Goal: Information Seeking & Learning: Learn about a topic

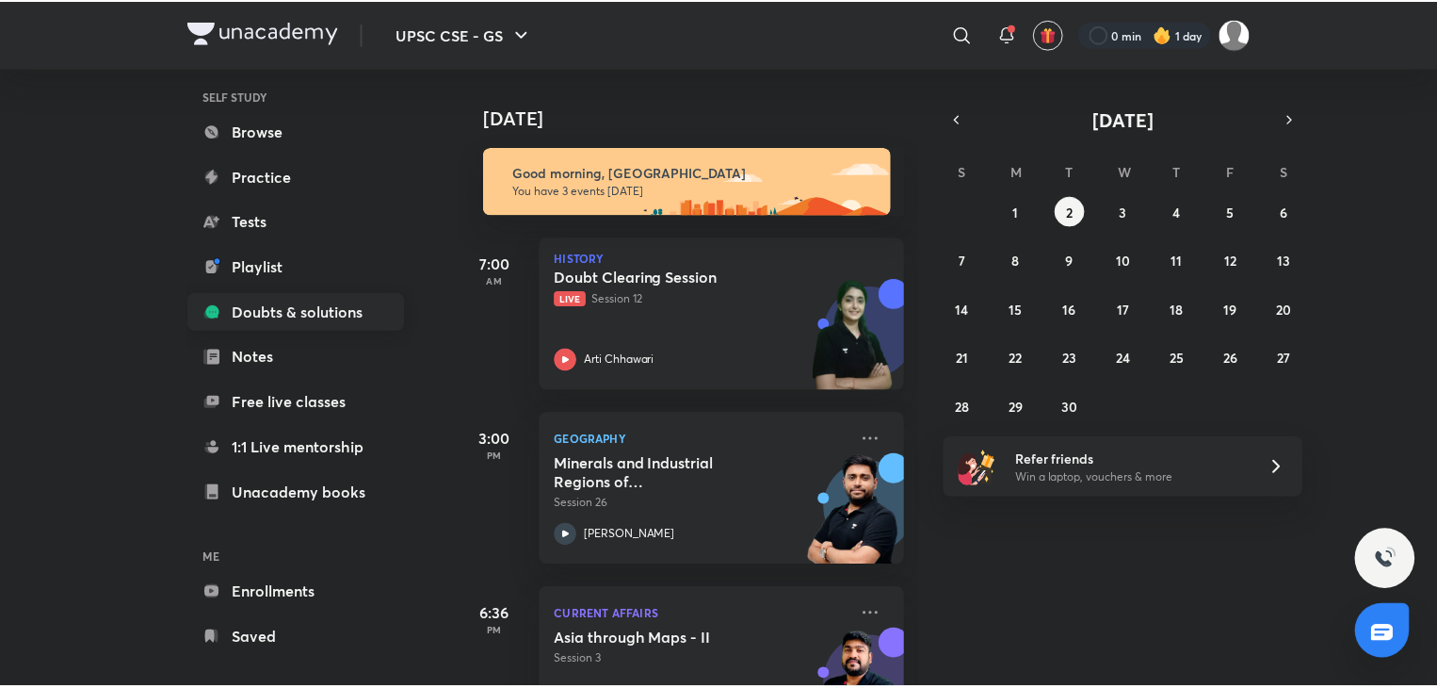
scroll to position [160, 0]
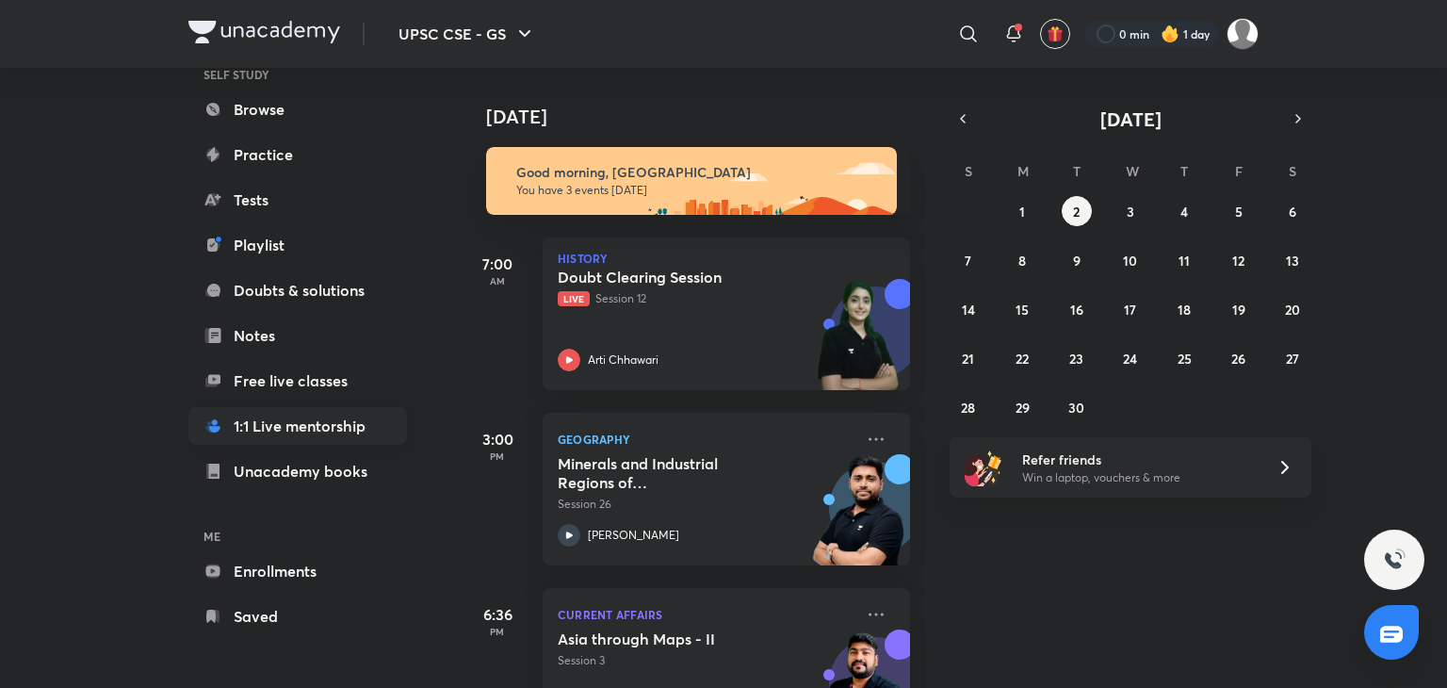
click at [275, 434] on link "1:1 Live mentorship" at bounding box center [297, 426] width 219 height 38
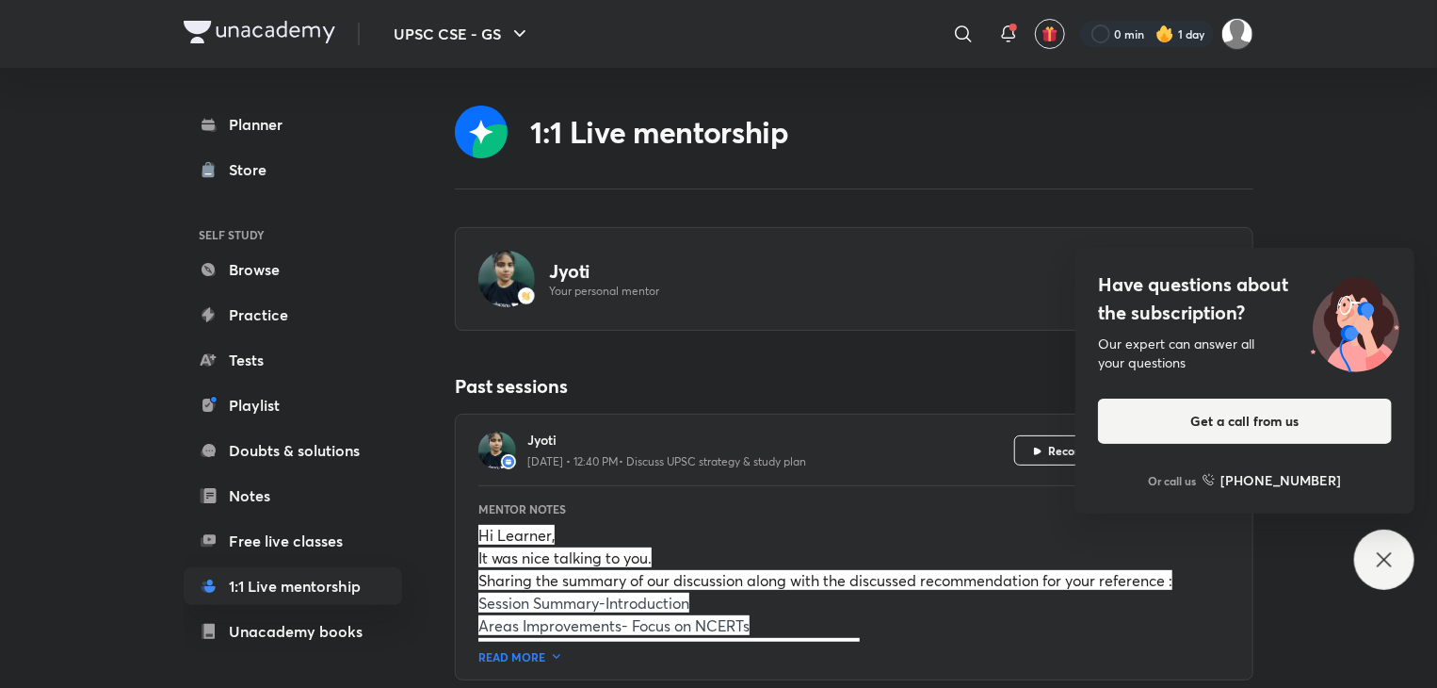
click at [1386, 553] on icon at bounding box center [1384, 559] width 23 height 23
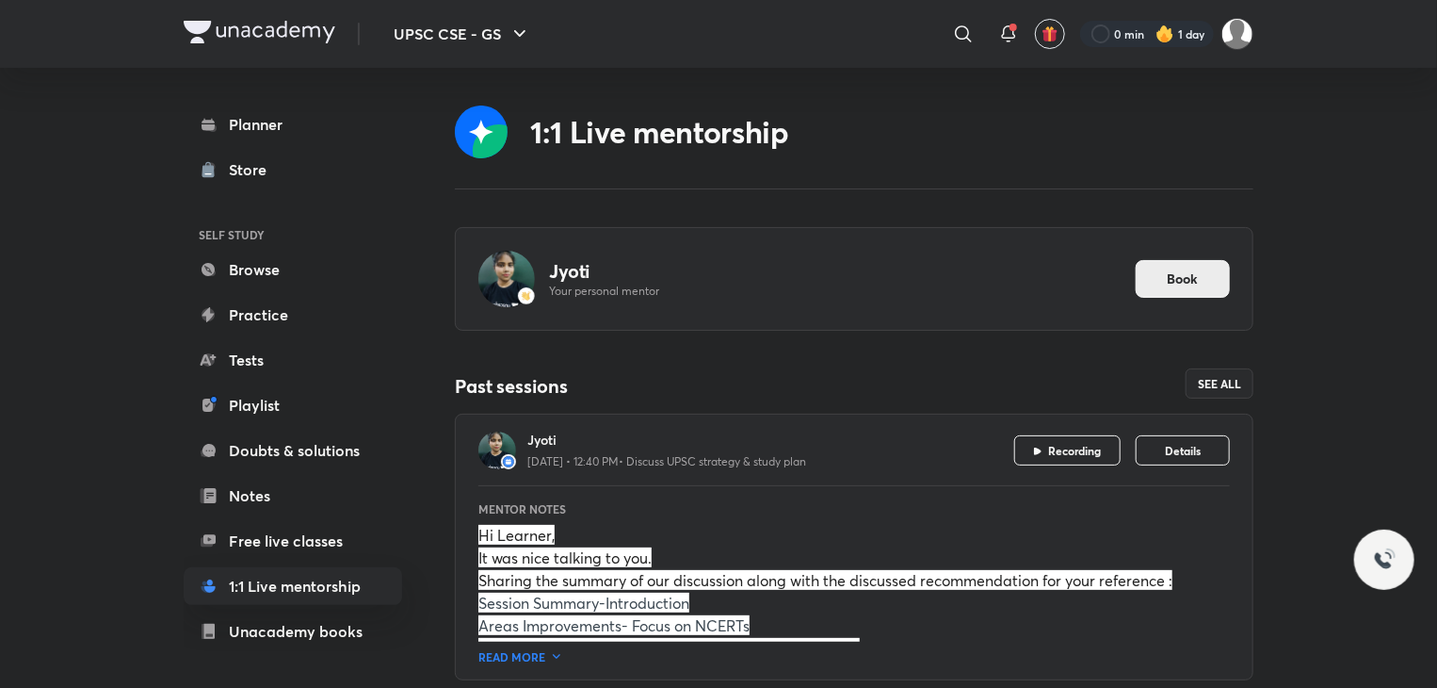
click at [1179, 284] on span "Book" at bounding box center [1183, 278] width 31 height 19
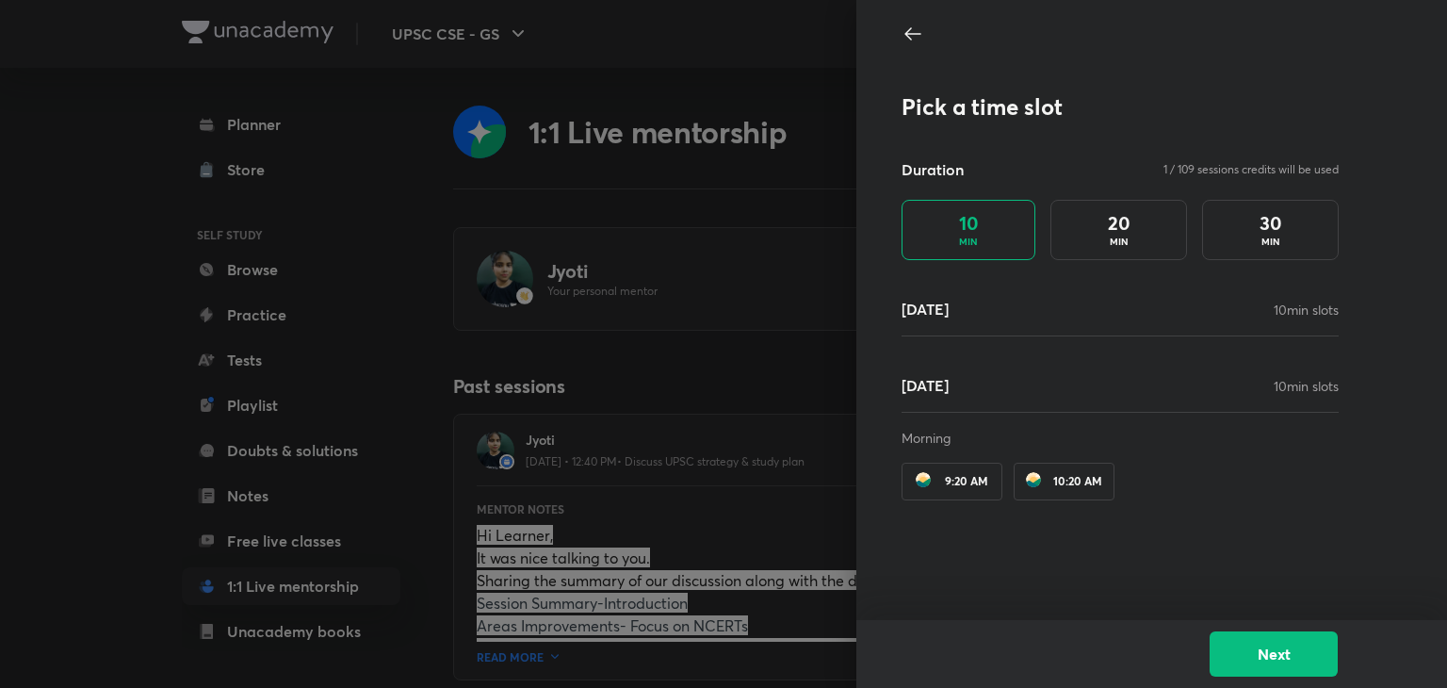
click at [1226, 238] on div "30 MIN" at bounding box center [1270, 230] width 137 height 60
click at [1133, 302] on div "[DATE] min slots" at bounding box center [1119, 309] width 437 height 23
click at [920, 407] on div "[DATE] min slots" at bounding box center [1119, 393] width 437 height 39
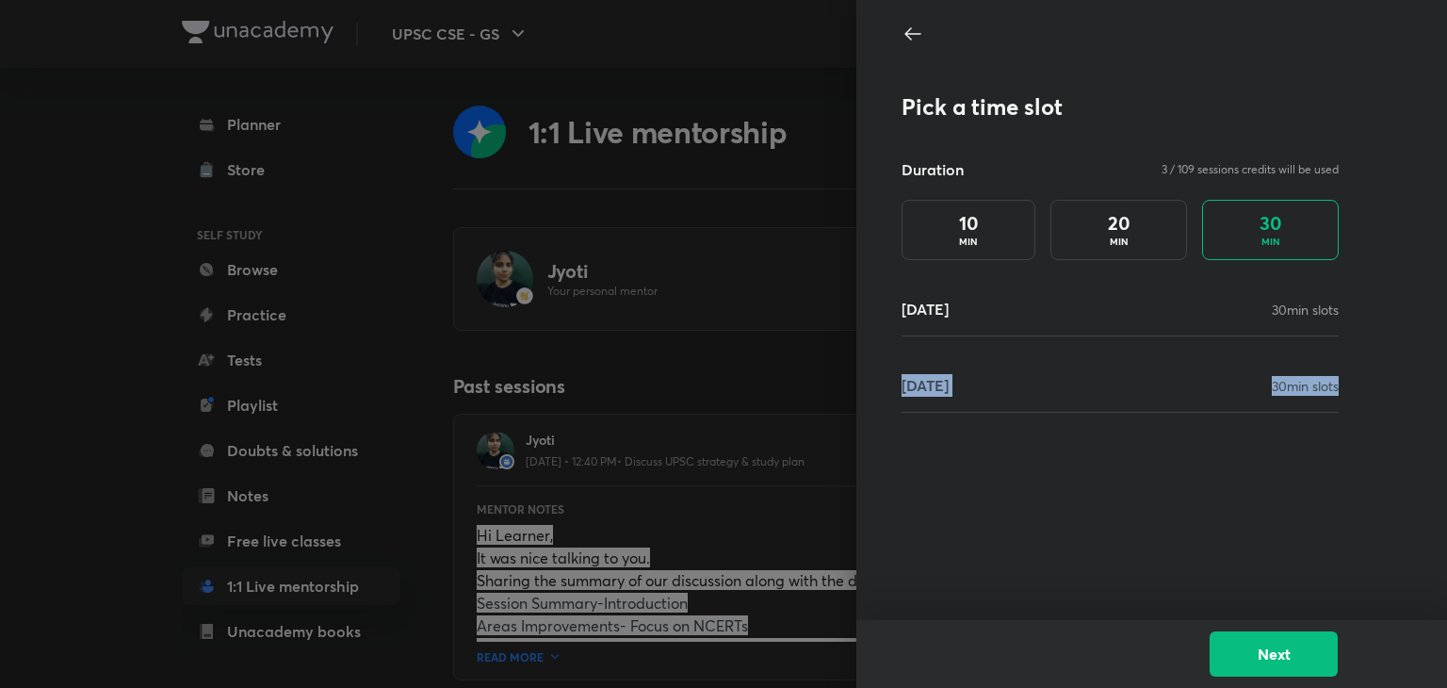
drag, startPoint x: 920, startPoint y: 407, endPoint x: 1183, endPoint y: 593, distance: 322.3
click at [1183, 593] on div "Pick a time slot Duration 3 / 109 sessions credits will be used 10 MIN 20 MIN 3…" at bounding box center [1151, 310] width 591 height 620
click at [1247, 659] on button "Next" at bounding box center [1273, 651] width 128 height 45
click at [1056, 368] on div "Pick a time slot Duration 3 / 109 sessions credits will be used 10 MIN 20 MIN 3…" at bounding box center [1119, 252] width 437 height 319
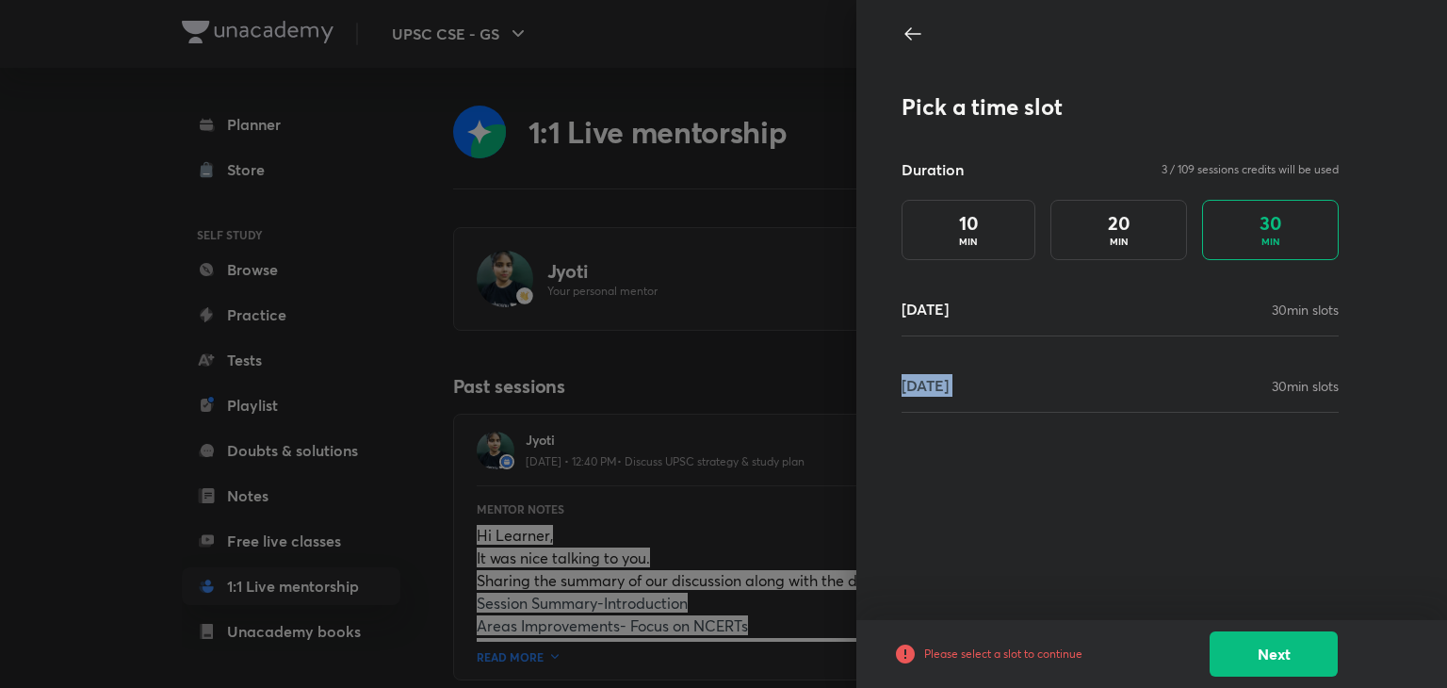
click at [1056, 368] on div "Pick a time slot Duration 3 / 109 sessions credits will be used 10 MIN 20 MIN 3…" at bounding box center [1119, 252] width 437 height 319
click at [1142, 233] on div "20 MIN" at bounding box center [1118, 230] width 137 height 60
click at [1213, 235] on div "30 MIN" at bounding box center [1270, 230] width 137 height 60
click at [982, 224] on div "10 MIN" at bounding box center [968, 230] width 134 height 60
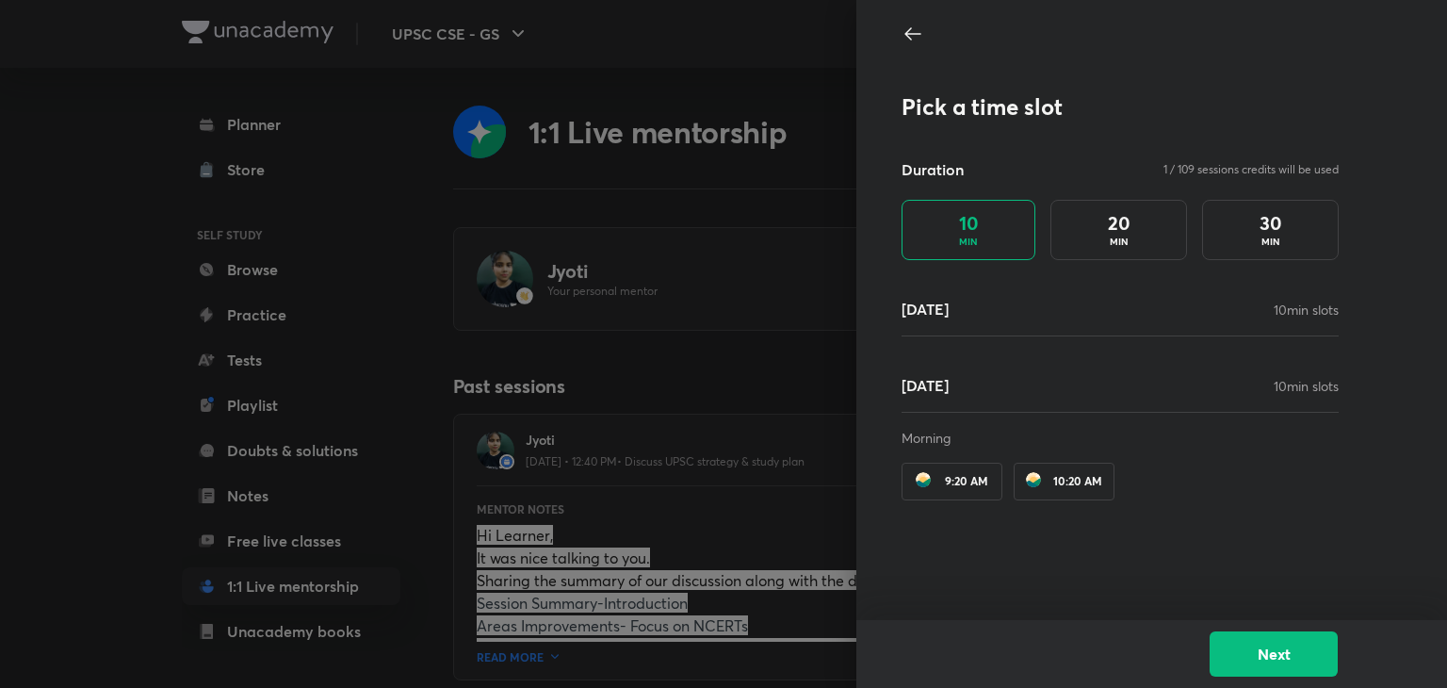
click at [1281, 228] on h4 "30" at bounding box center [1270, 223] width 23 height 23
click at [971, 245] on p "MIN" at bounding box center [968, 242] width 19 height 14
click at [1277, 223] on h4 "30" at bounding box center [1270, 223] width 23 height 23
click at [913, 27] on icon at bounding box center [912, 34] width 23 height 23
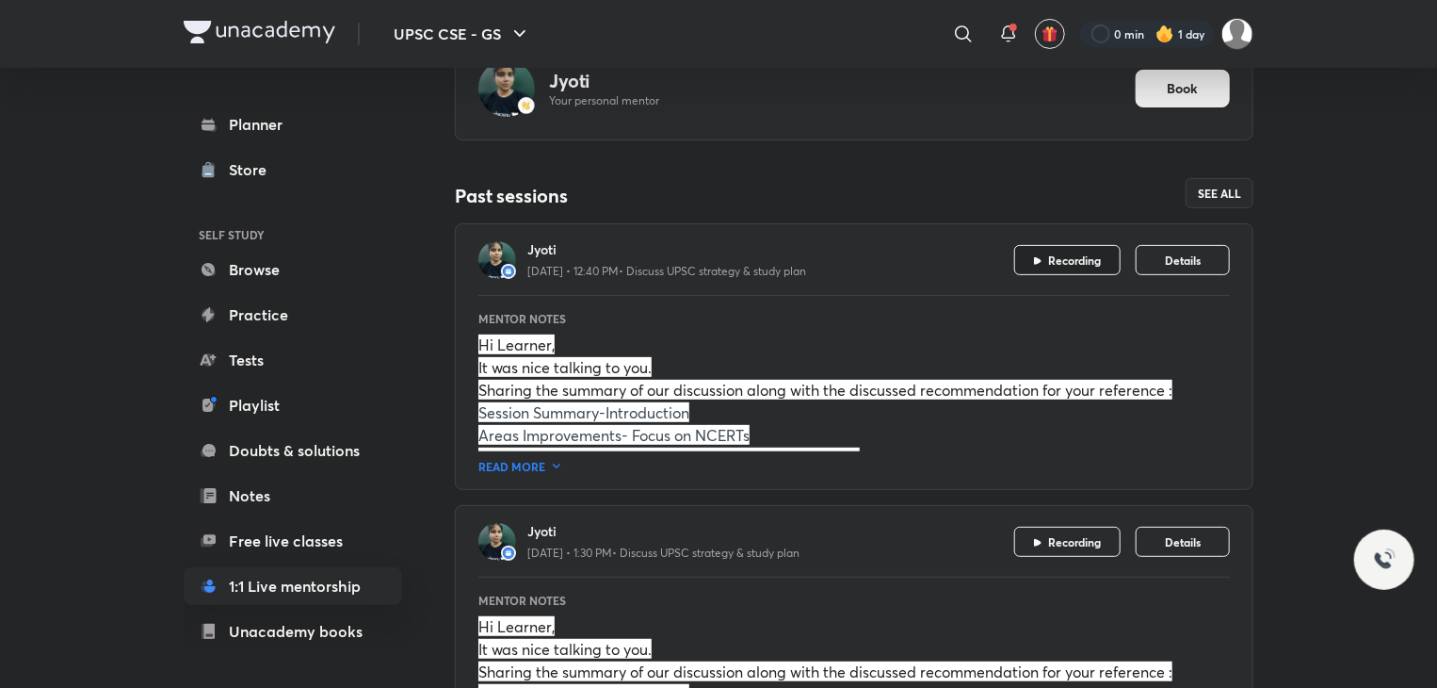
scroll to position [198, 0]
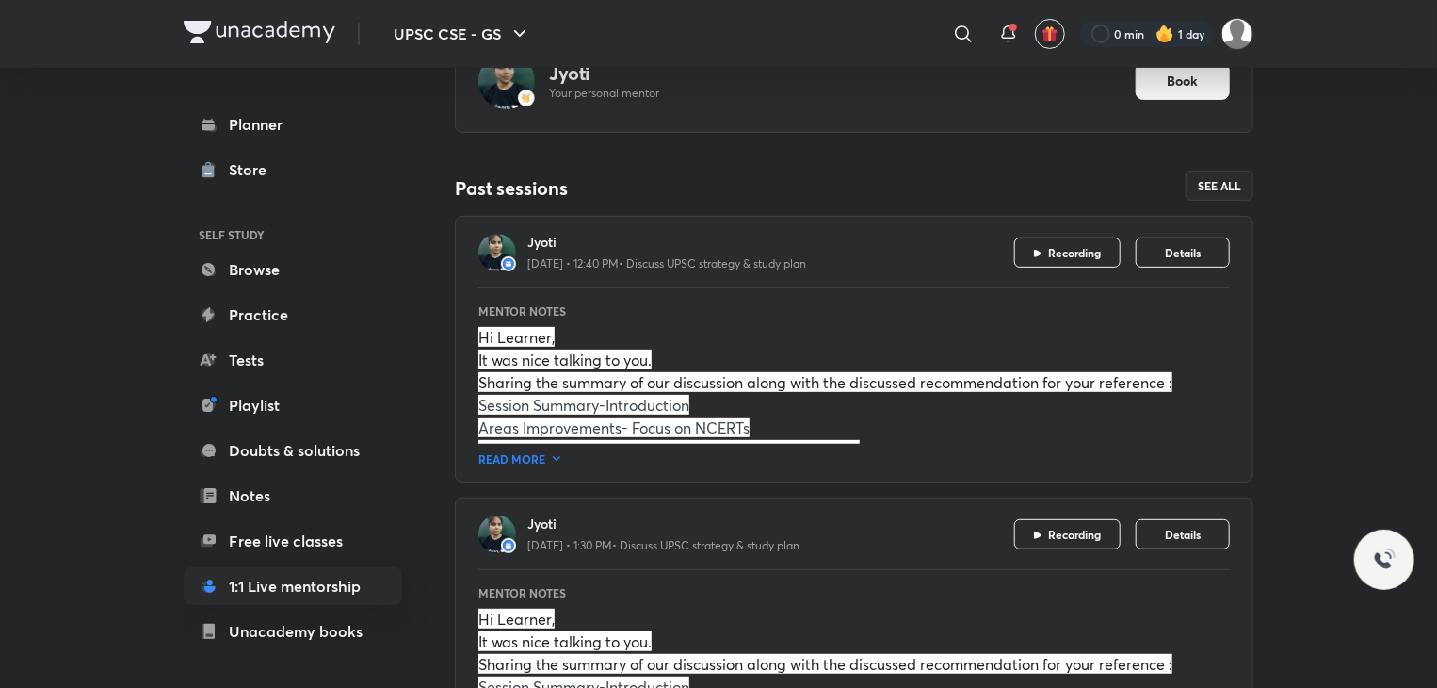
click at [544, 454] on p "READ MORE" at bounding box center [512, 458] width 67 height 15
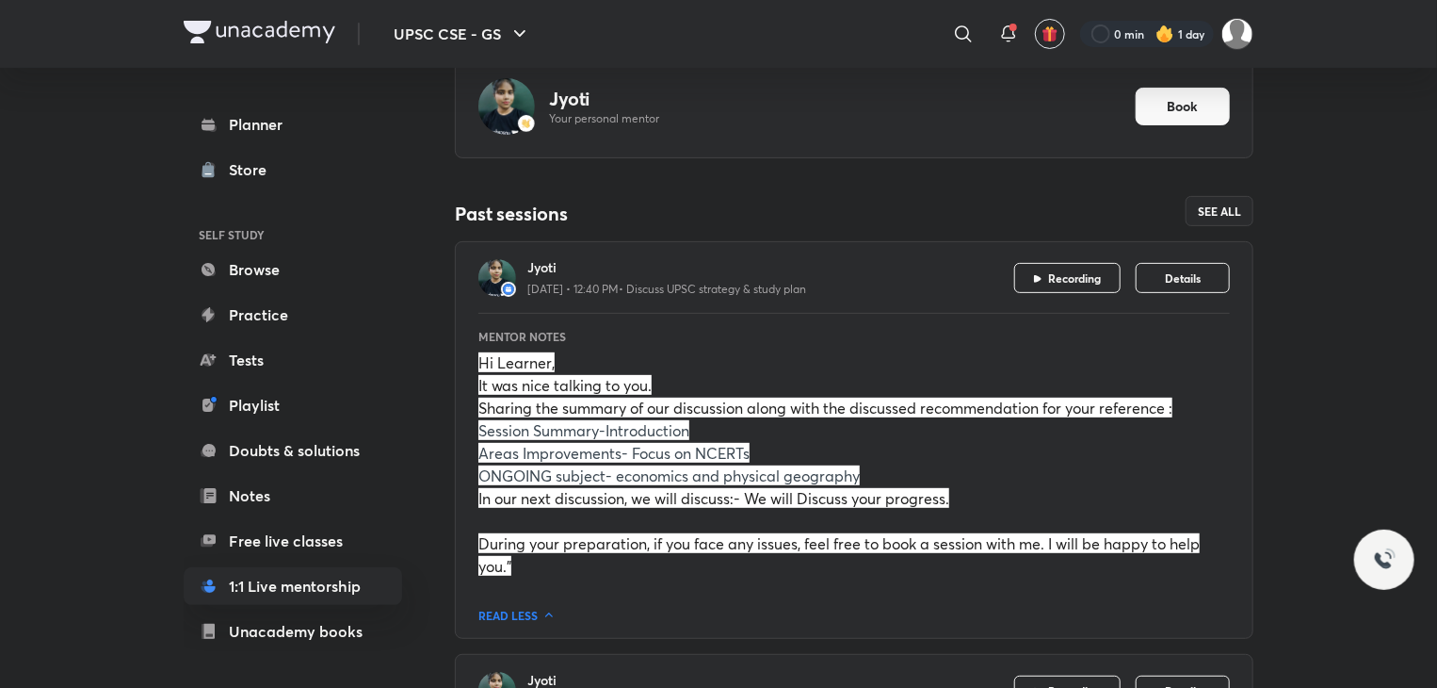
scroll to position [171, 0]
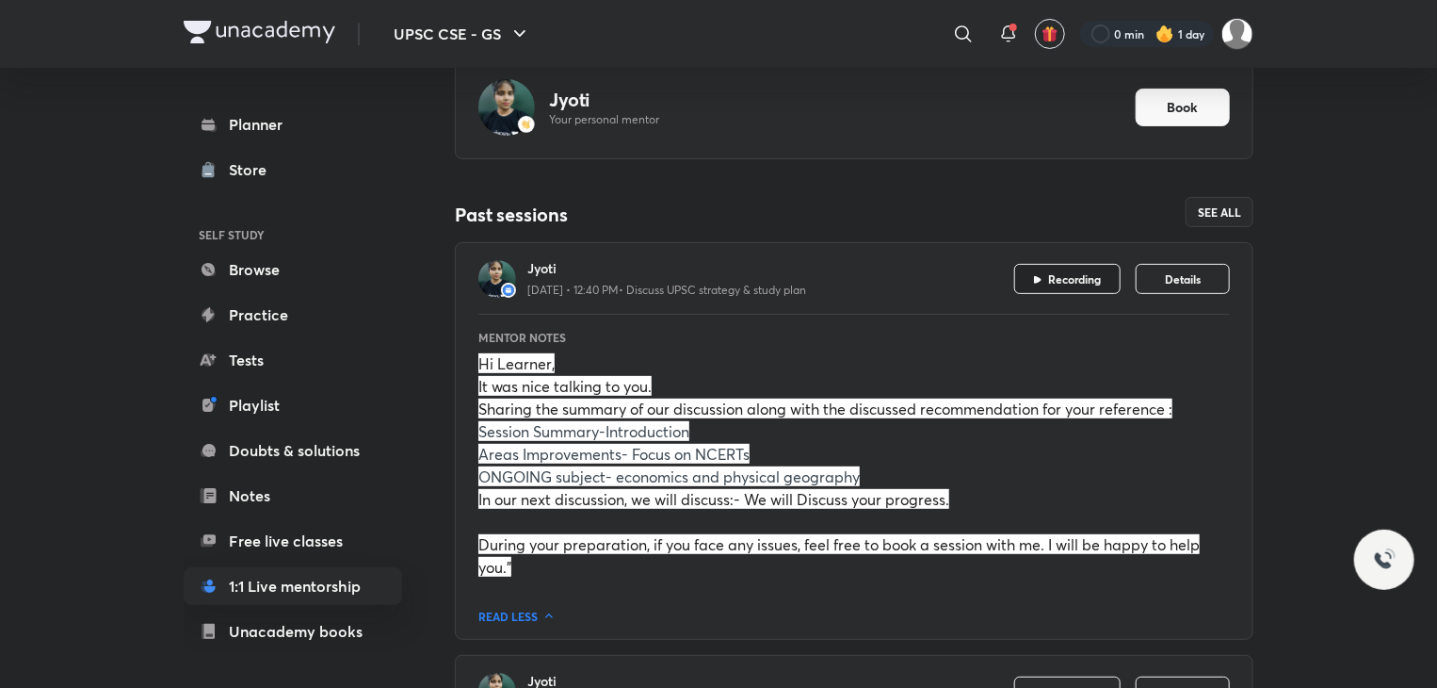
click at [1044, 276] on button "Recording" at bounding box center [1067, 279] width 106 height 30
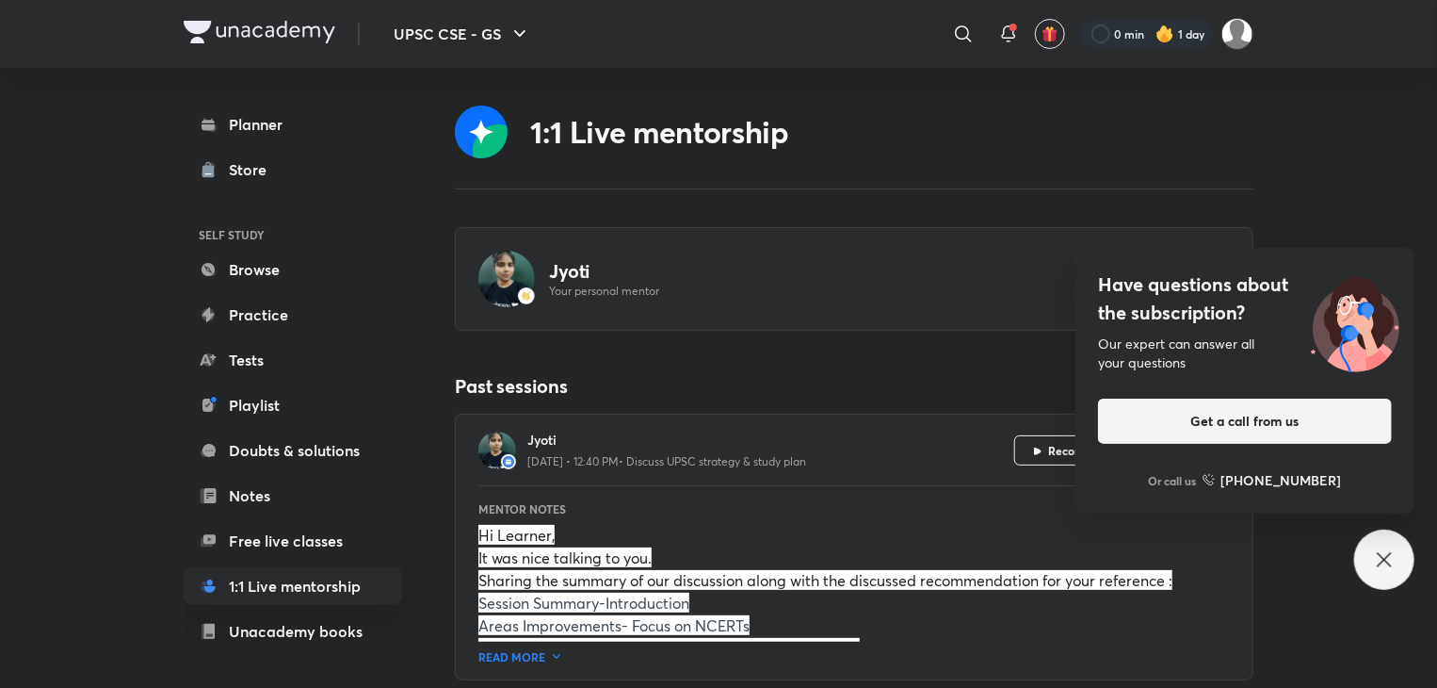
click at [1379, 556] on icon at bounding box center [1384, 559] width 23 height 23
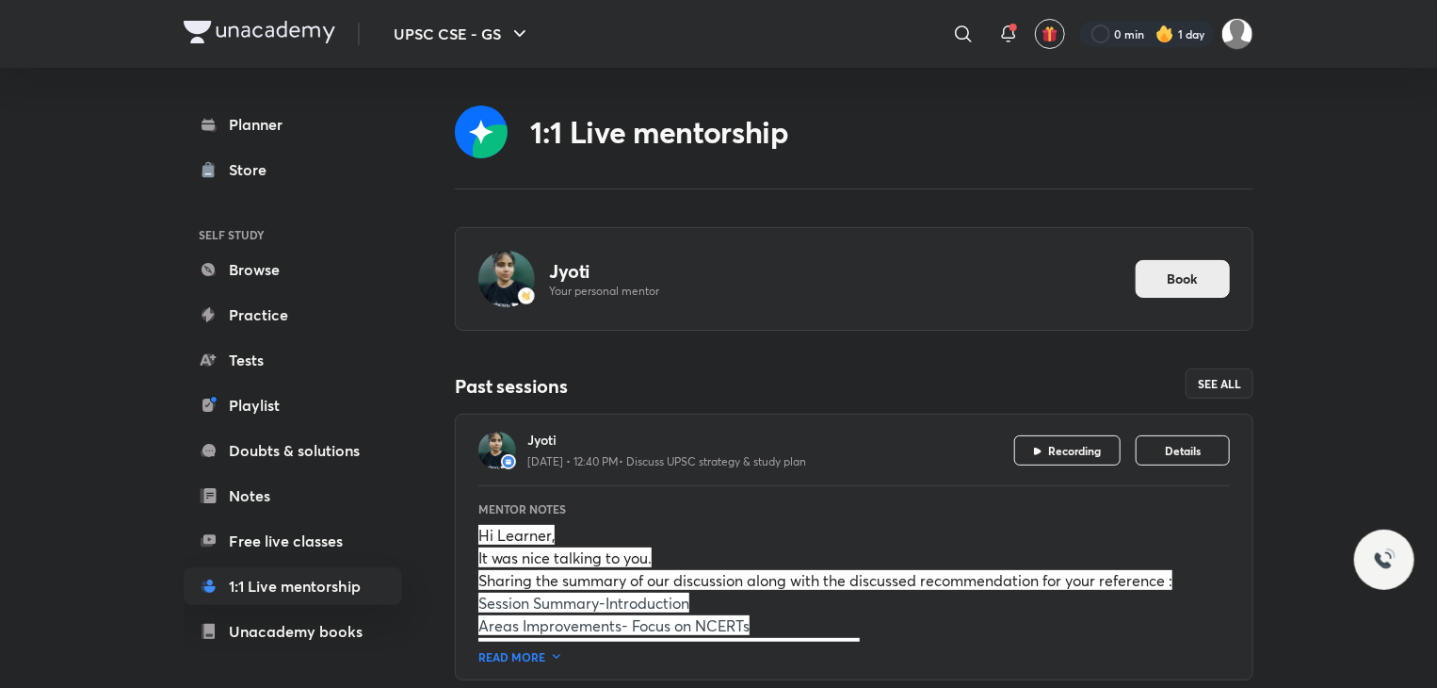
click at [1187, 284] on span "Book" at bounding box center [1183, 278] width 31 height 19
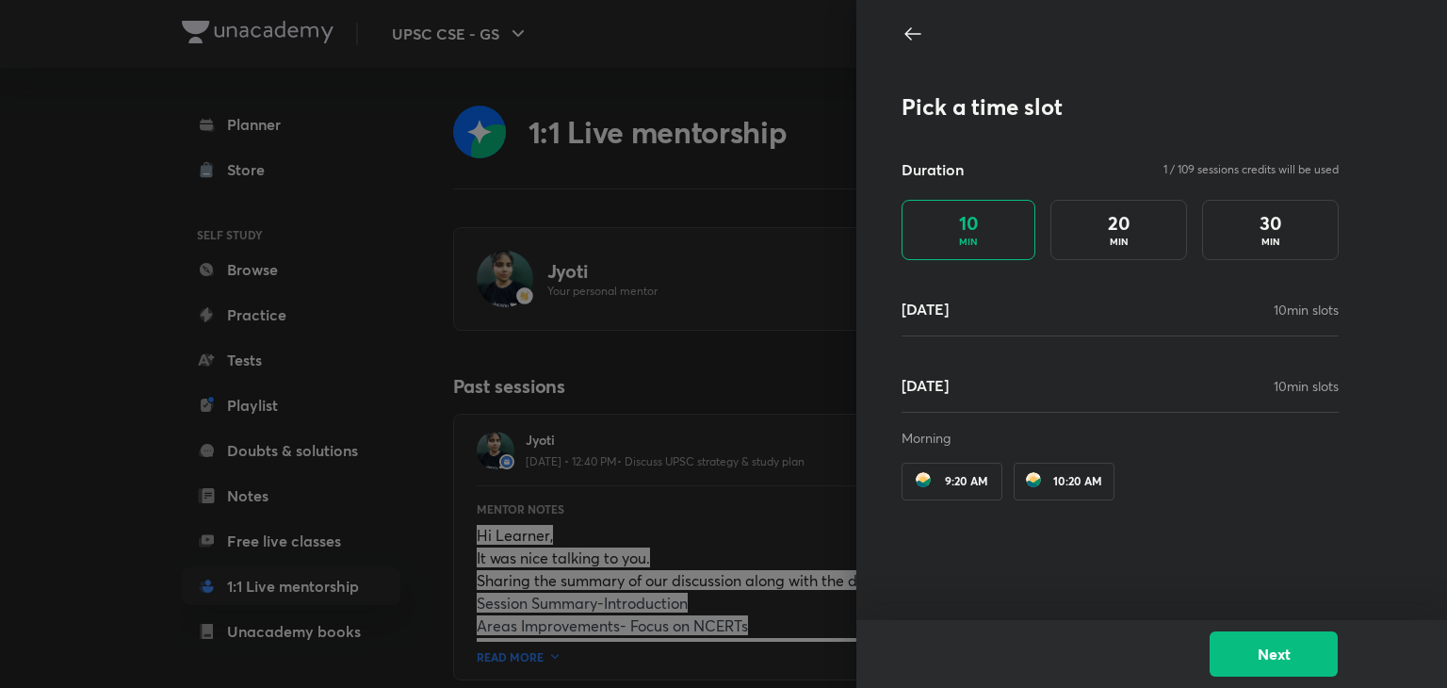
click at [1246, 243] on div "30 MIN" at bounding box center [1270, 230] width 137 height 60
click at [1165, 394] on div "[DATE] min slots" at bounding box center [1119, 385] width 437 height 23
click at [909, 34] on icon at bounding box center [912, 33] width 16 height 13
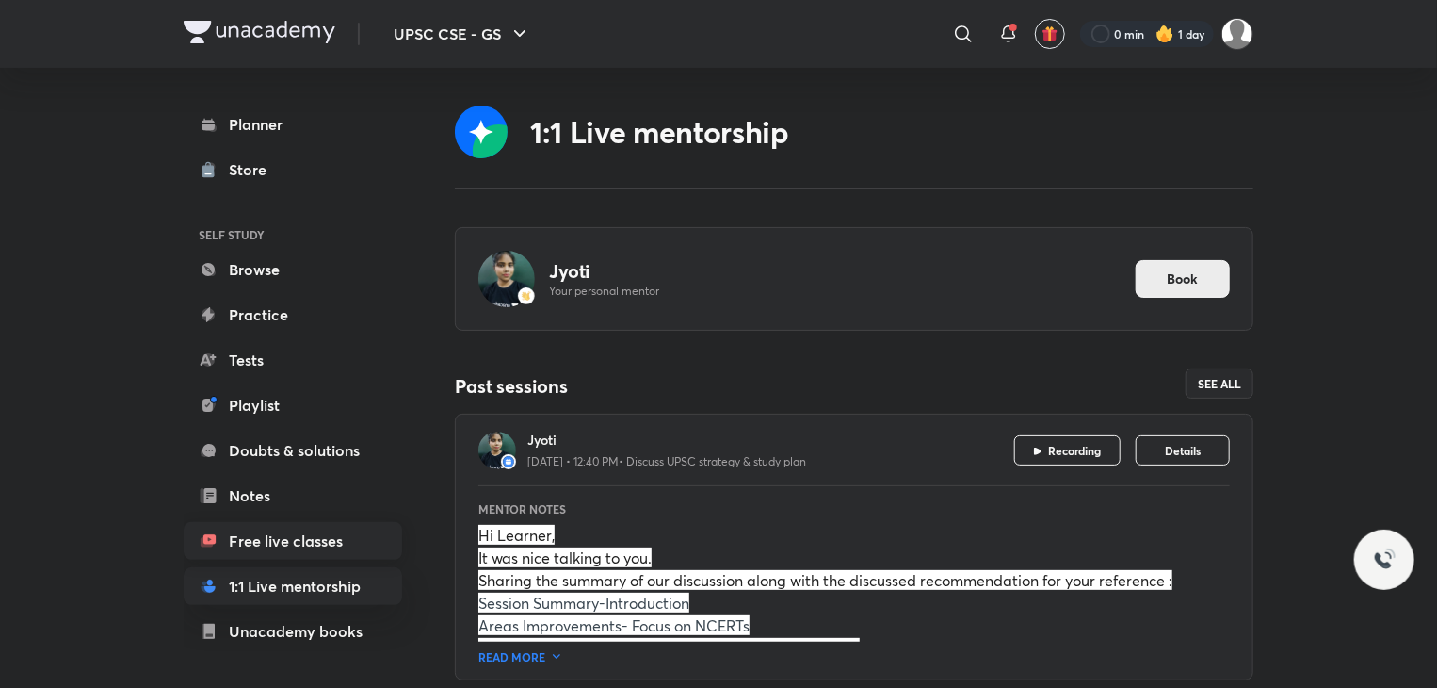
scroll to position [160, 0]
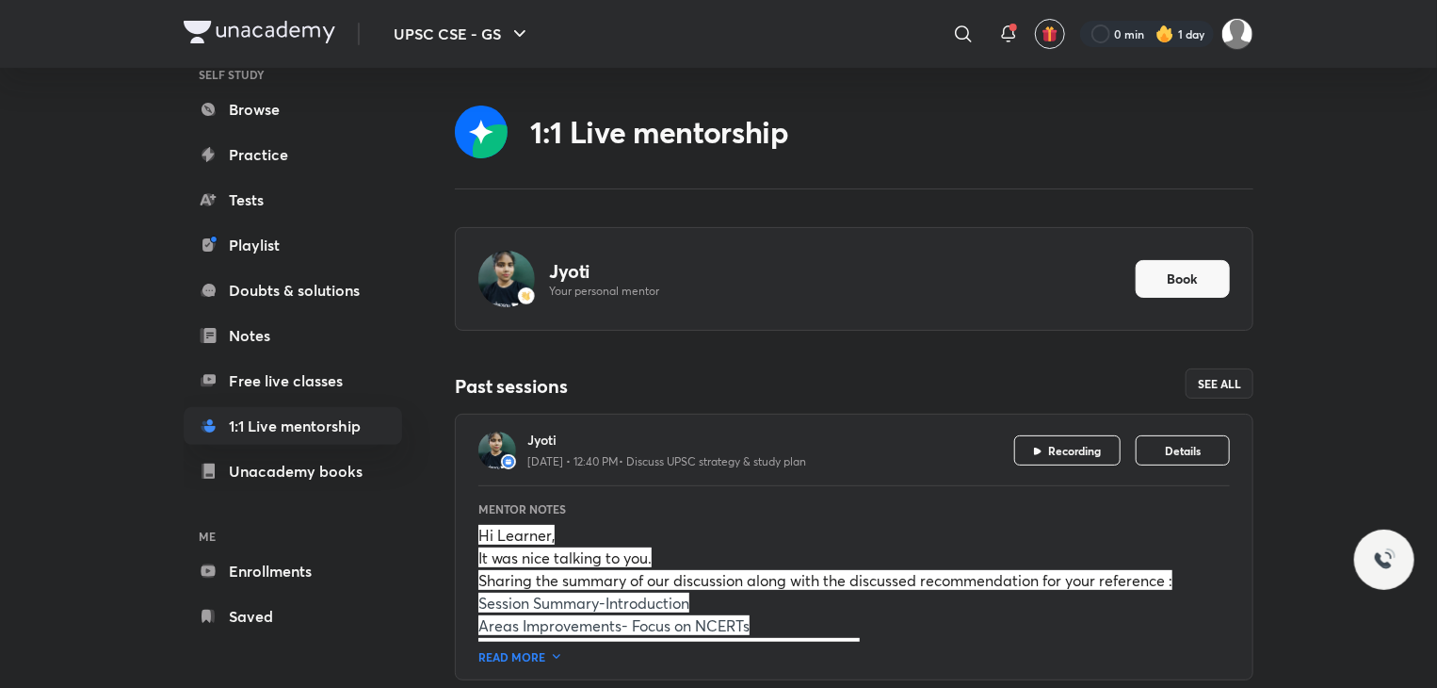
click at [312, 495] on div "Planner Store SELF STUDY Browse Practice Tests Playlist Doubts & solutions Note…" at bounding box center [293, 290] width 219 height 690
click at [315, 479] on link "Unacademy books" at bounding box center [293, 471] width 219 height 38
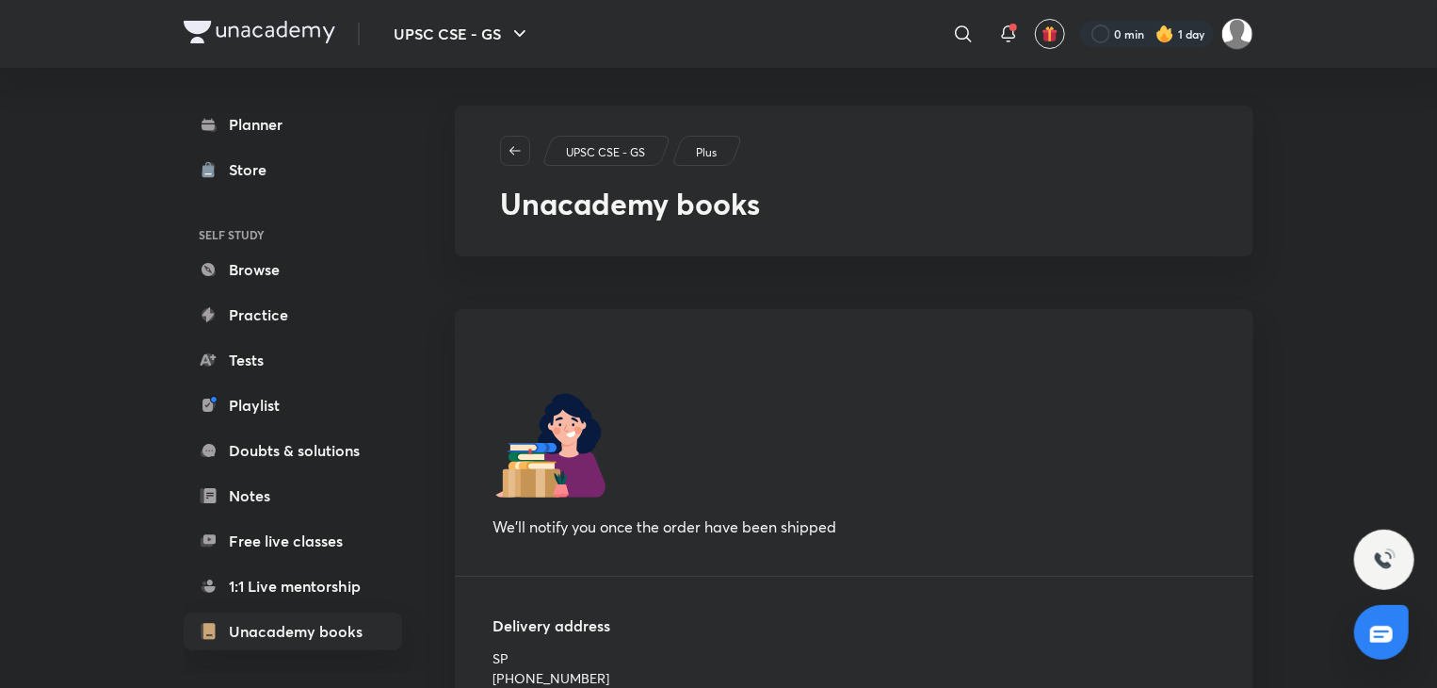
scroll to position [265, 0]
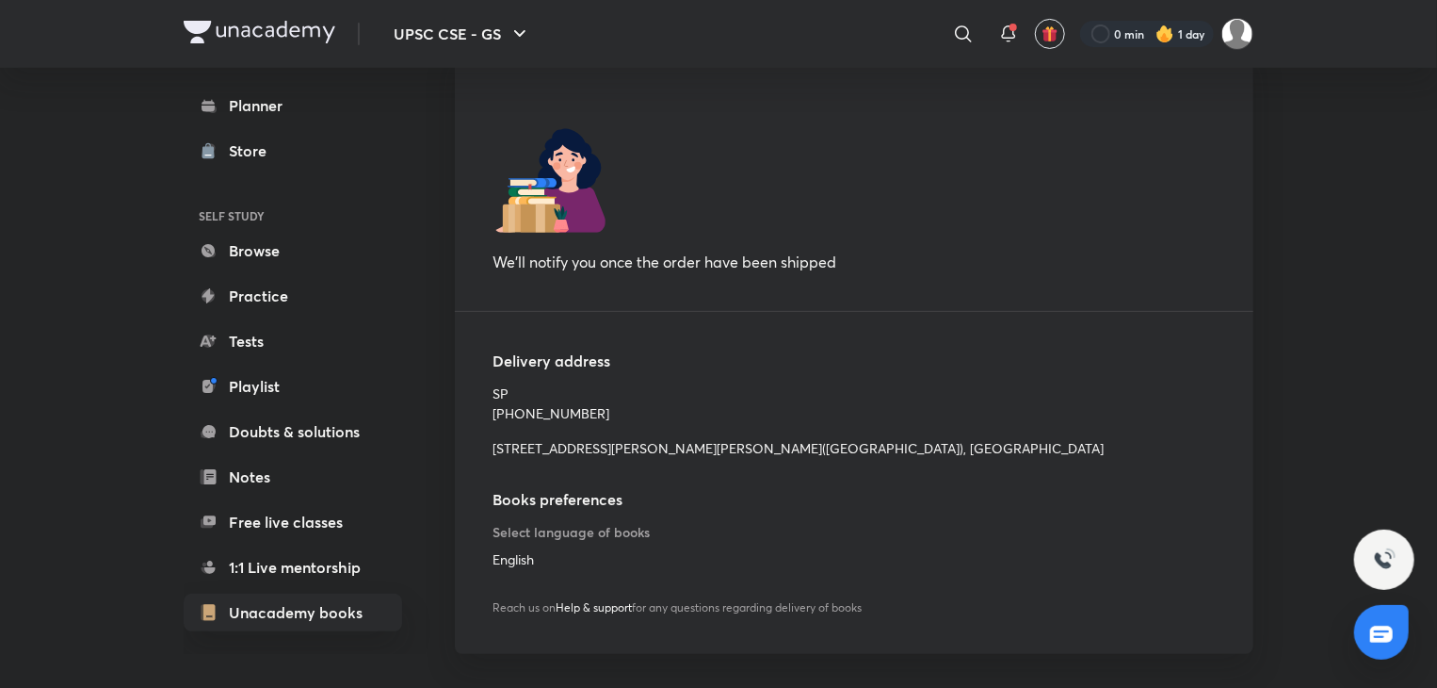
click at [539, 518] on h5 "Books preferences" at bounding box center [854, 505] width 723 height 34
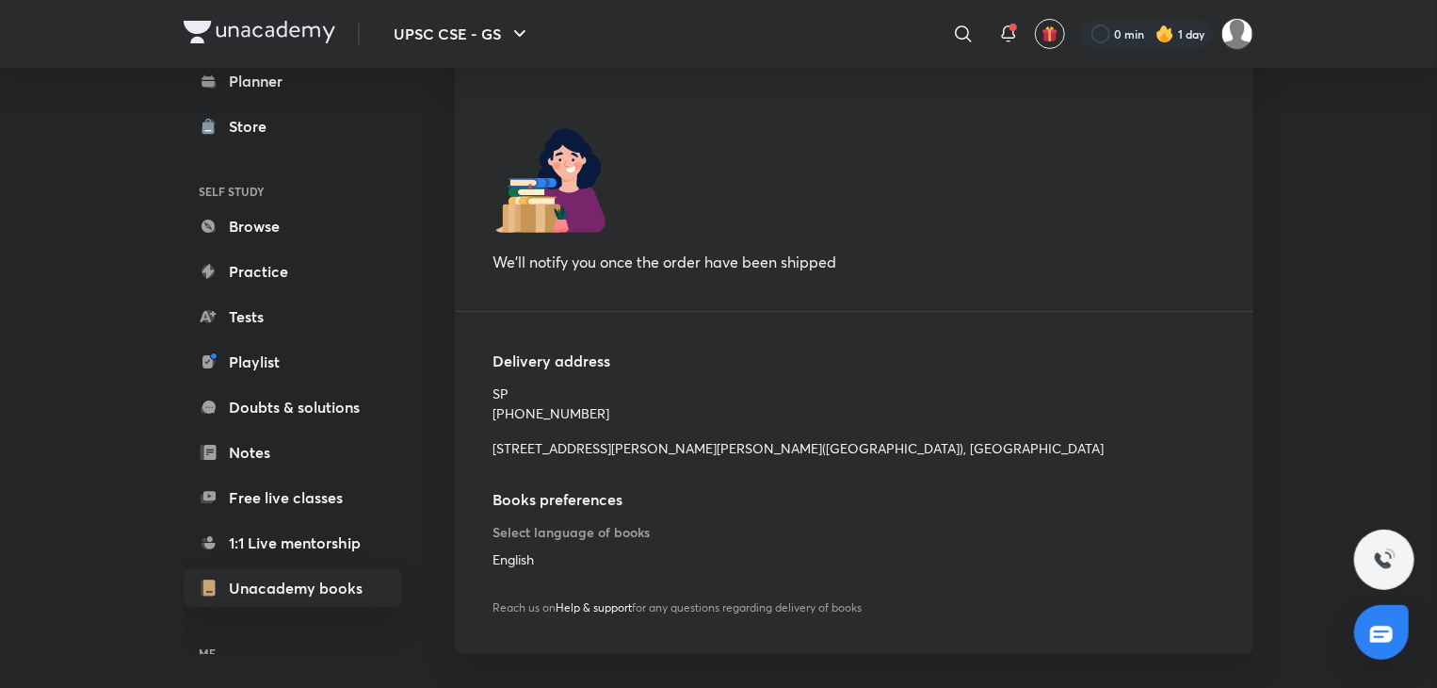
scroll to position [0, 0]
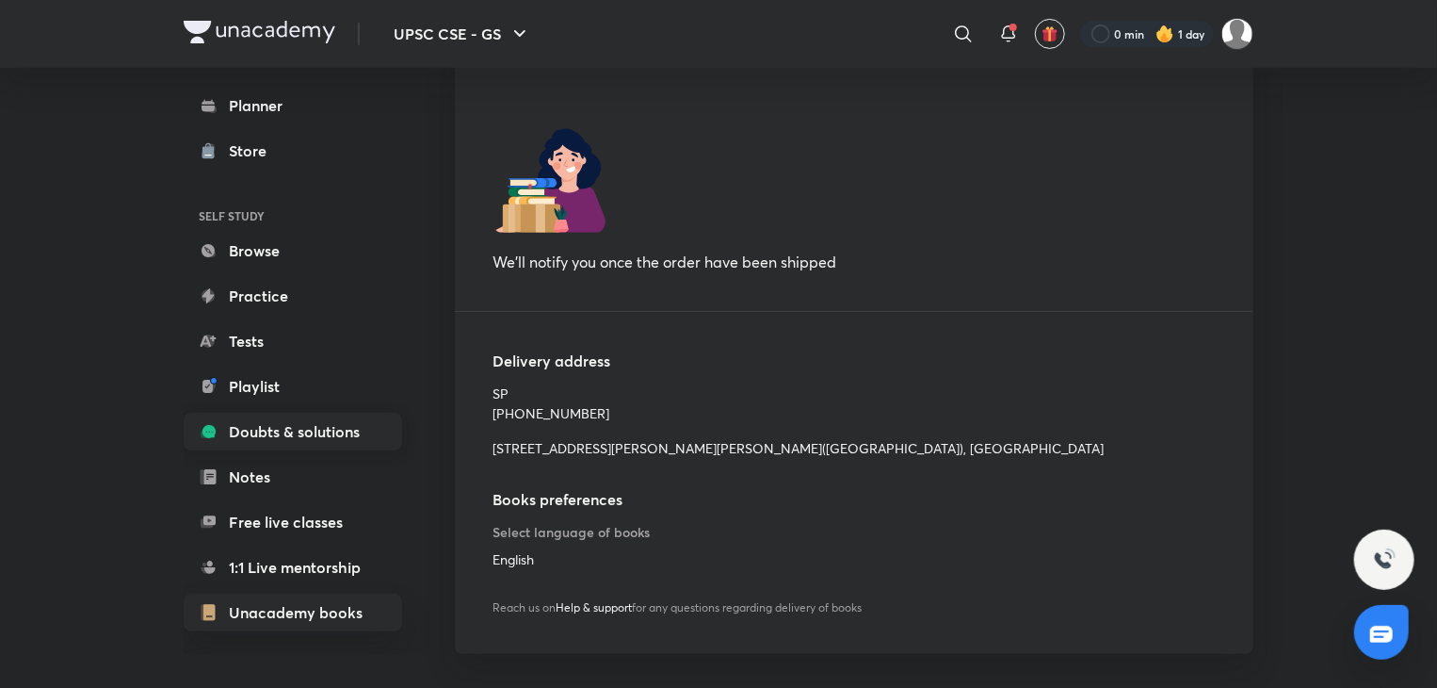
click at [297, 434] on link "Doubts & solutions" at bounding box center [293, 432] width 219 height 38
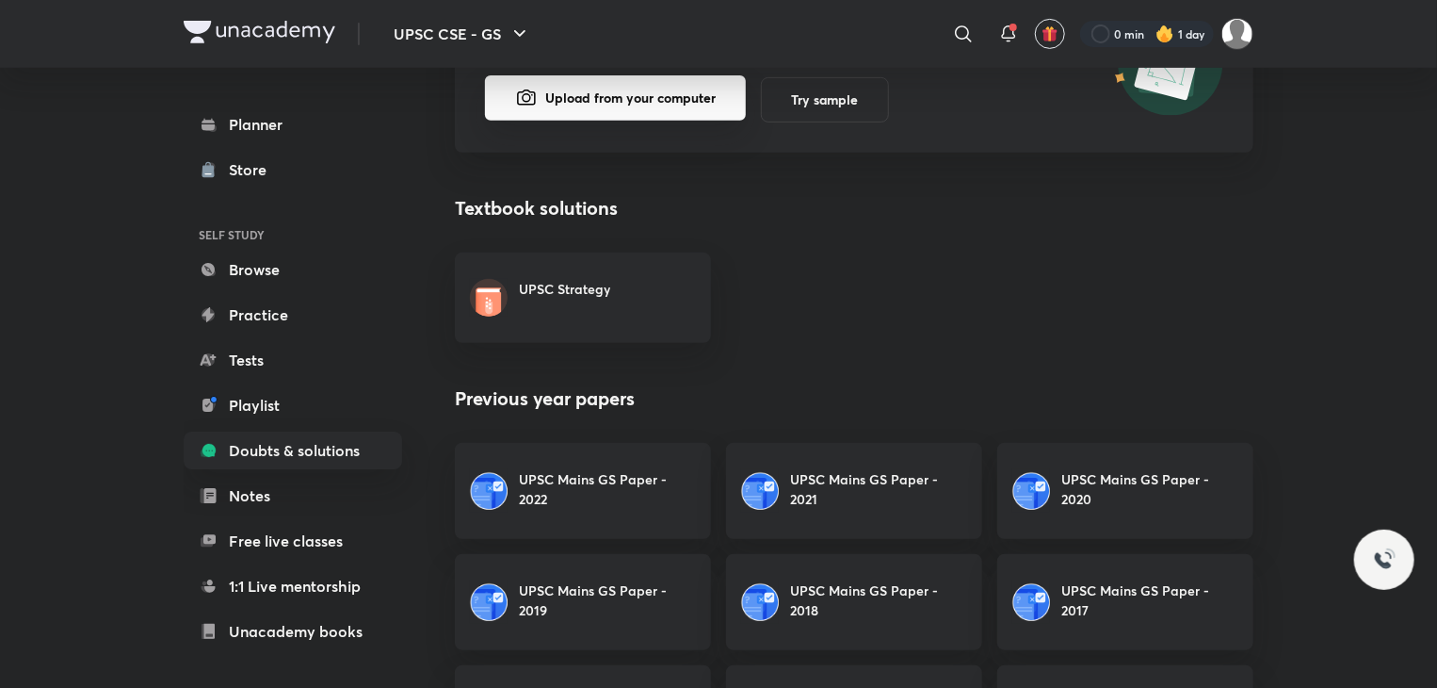
scroll to position [384, 0]
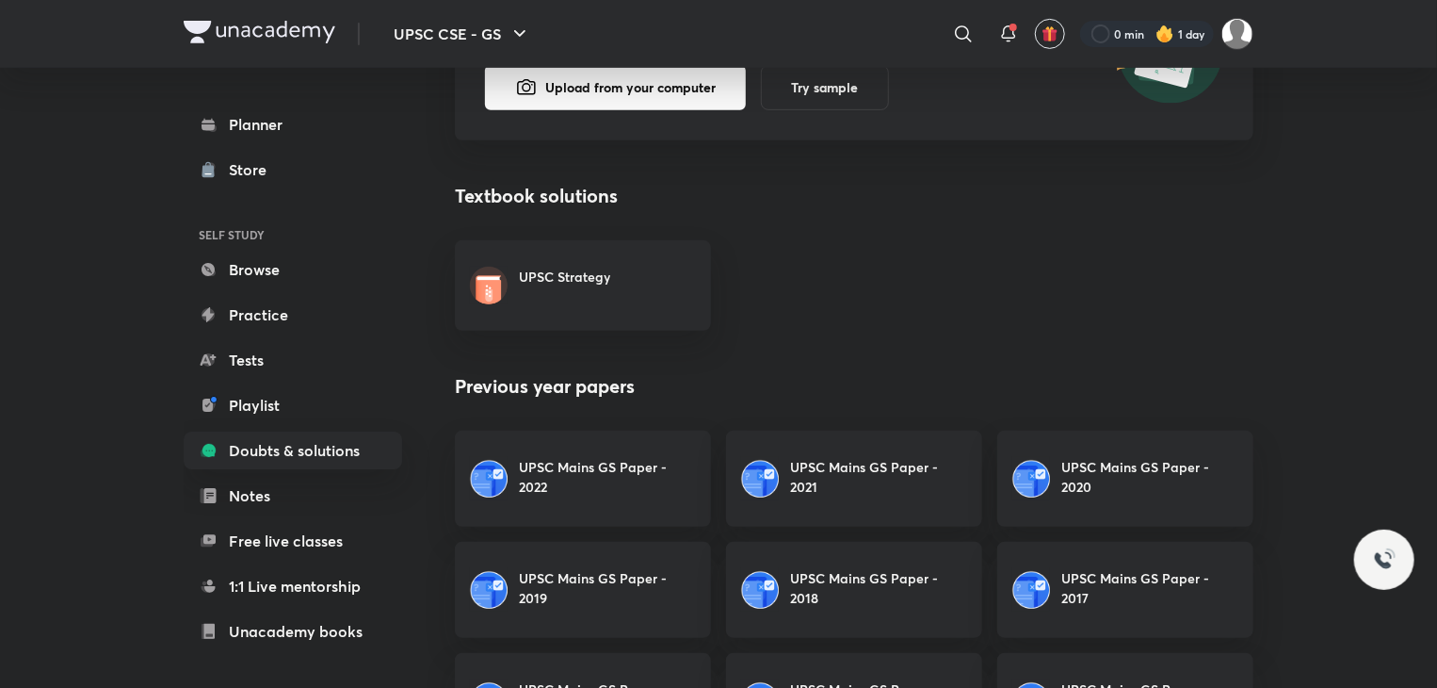
click at [602, 276] on h6 "UPSC Strategy" at bounding box center [564, 277] width 91 height 20
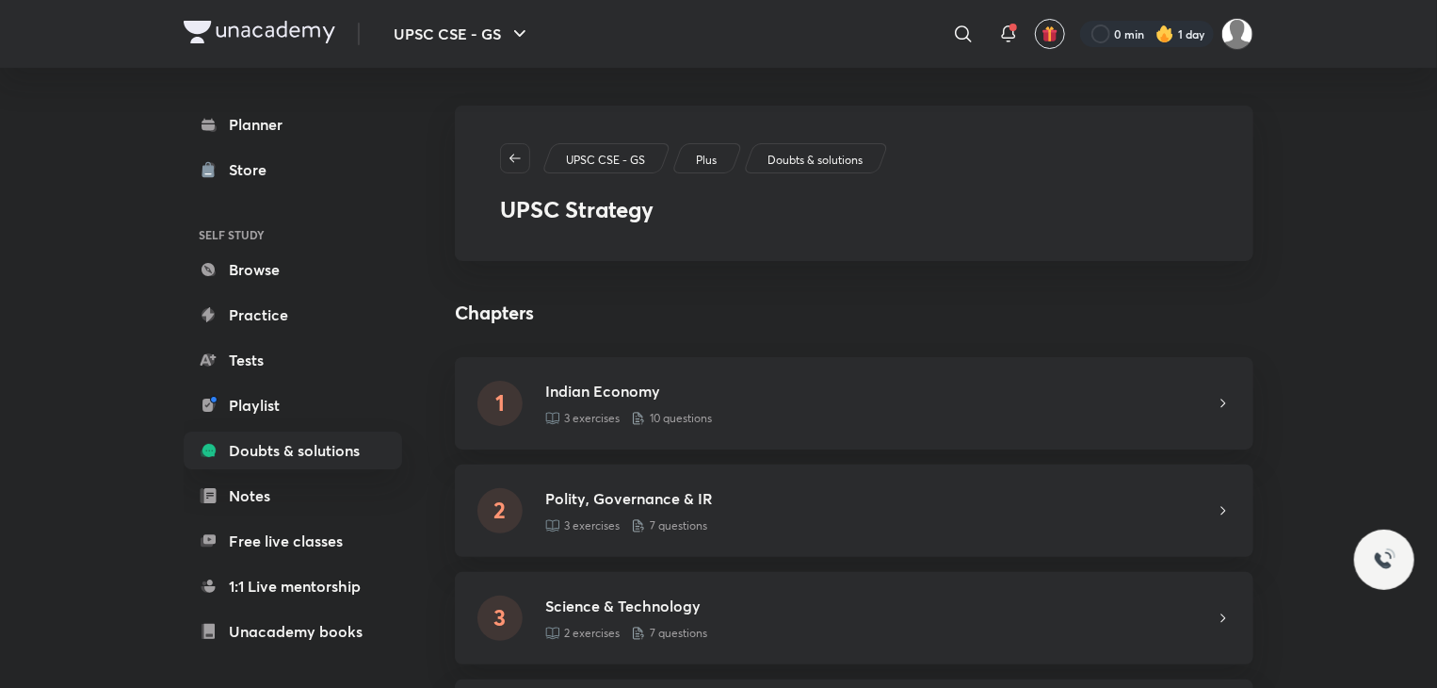
click at [279, 473] on div "Planner Store SELF STUDY Browse Practice Tests Playlist Doubts & solutions Note…" at bounding box center [293, 450] width 219 height 690
click at [278, 486] on link "Notes" at bounding box center [293, 496] width 219 height 38
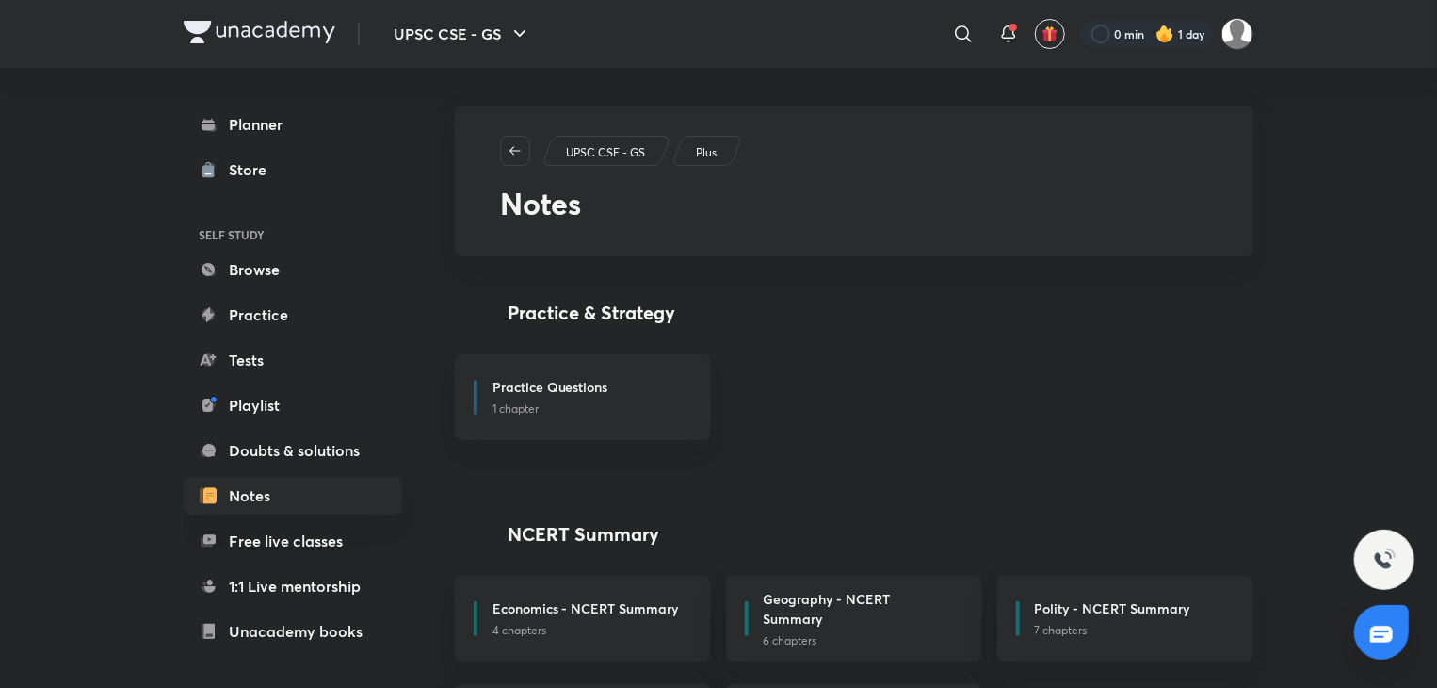
click at [298, 452] on link "Doubts & solutions" at bounding box center [293, 450] width 219 height 38
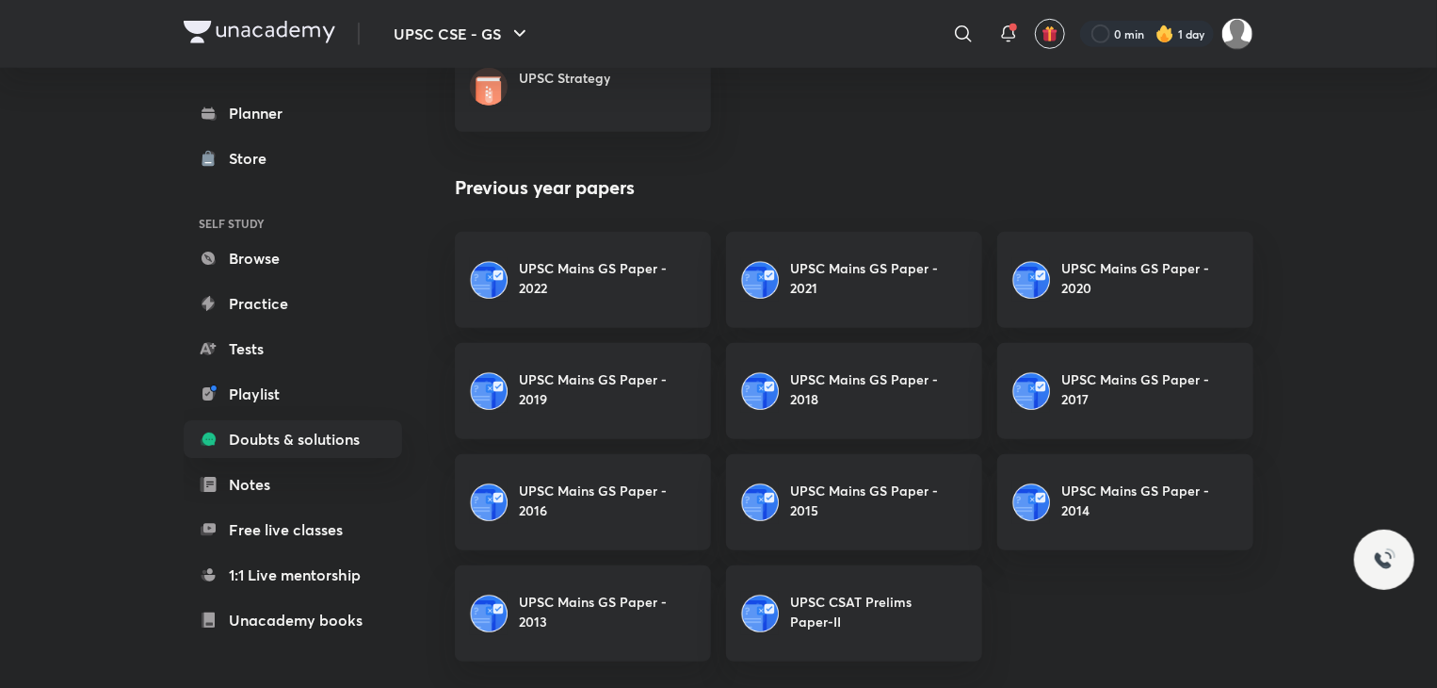
scroll to position [591, 0]
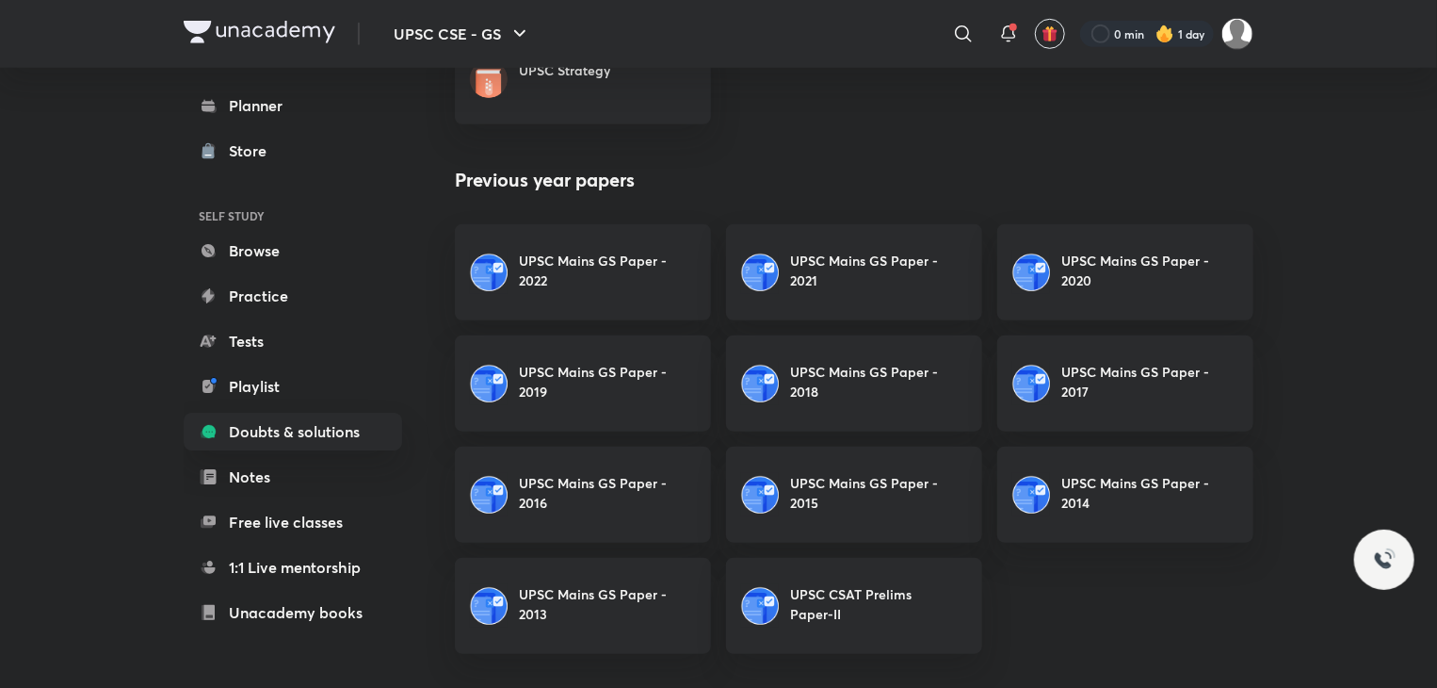
click at [557, 296] on link "UPSC Mains GS Paper - 2022" at bounding box center [583, 272] width 256 height 96
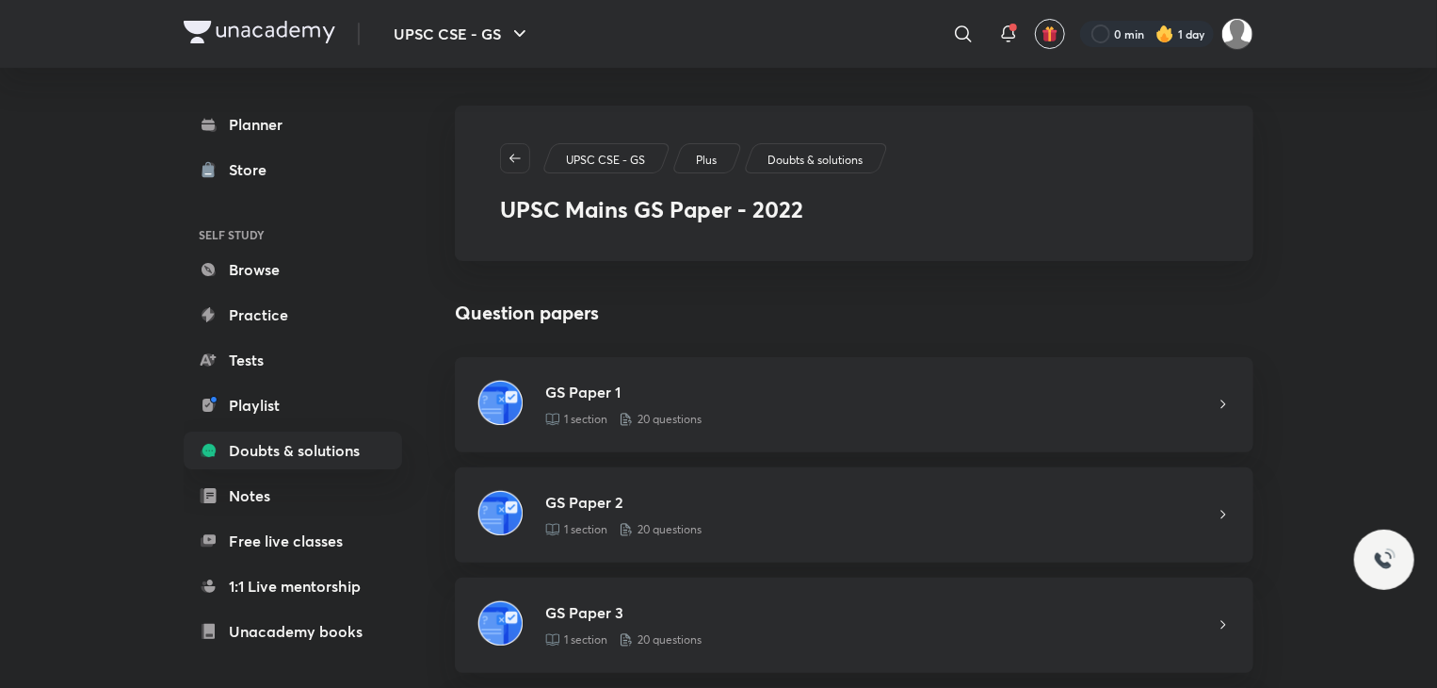
scroll to position [127, 0]
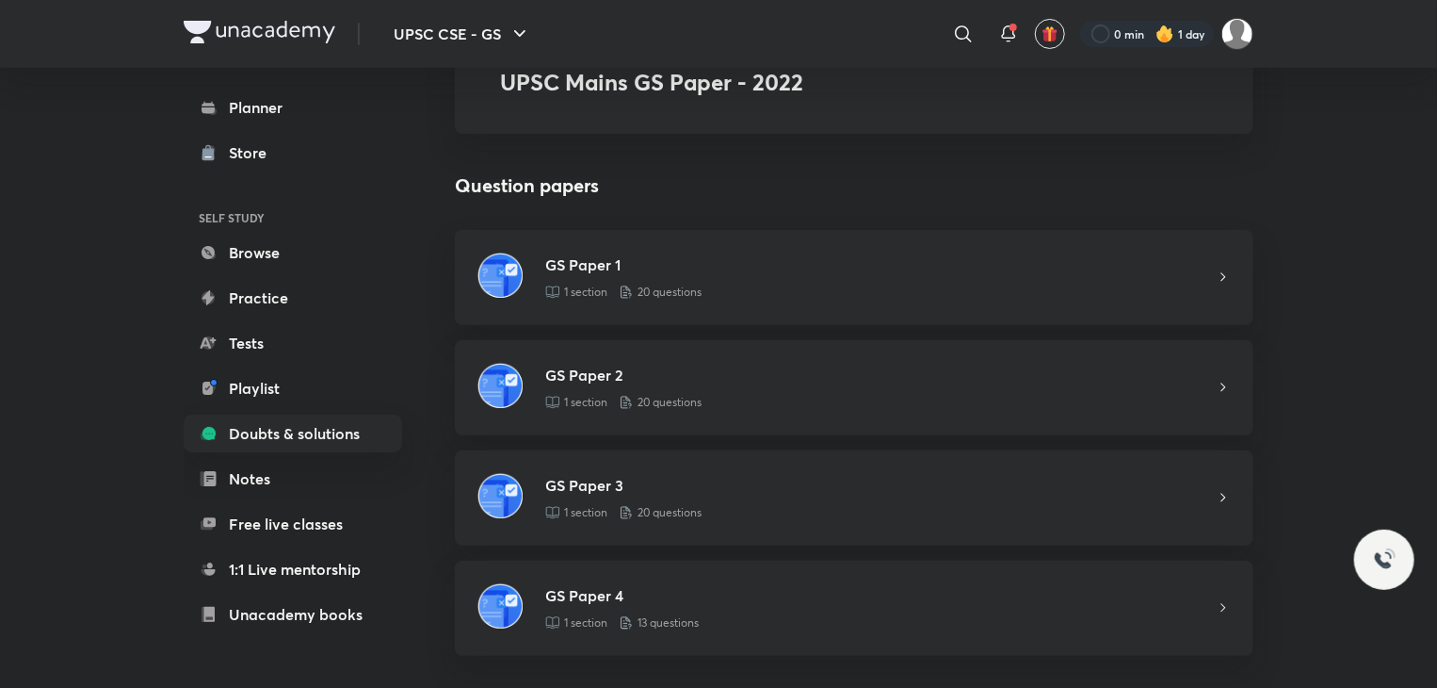
click at [852, 286] on div "1 section 20 questions" at bounding box center [880, 292] width 671 height 17
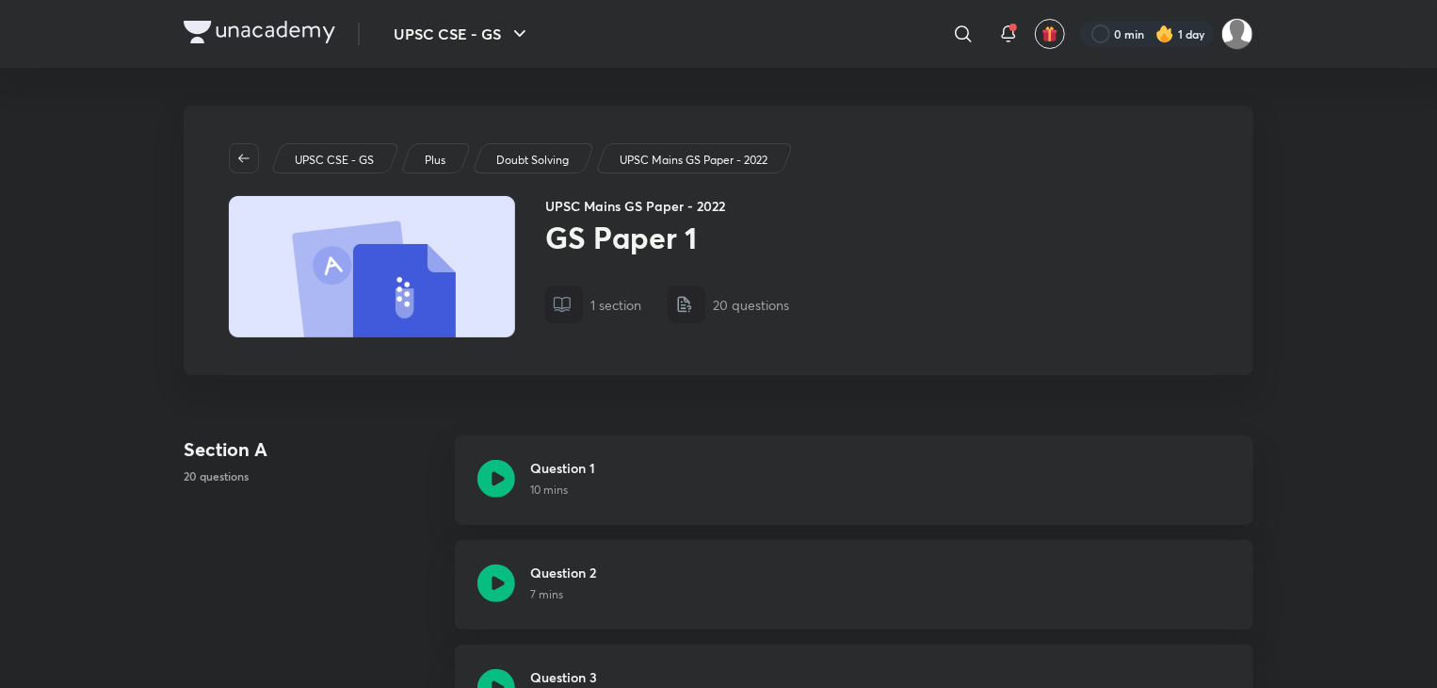
click at [499, 485] on icon at bounding box center [497, 479] width 38 height 38
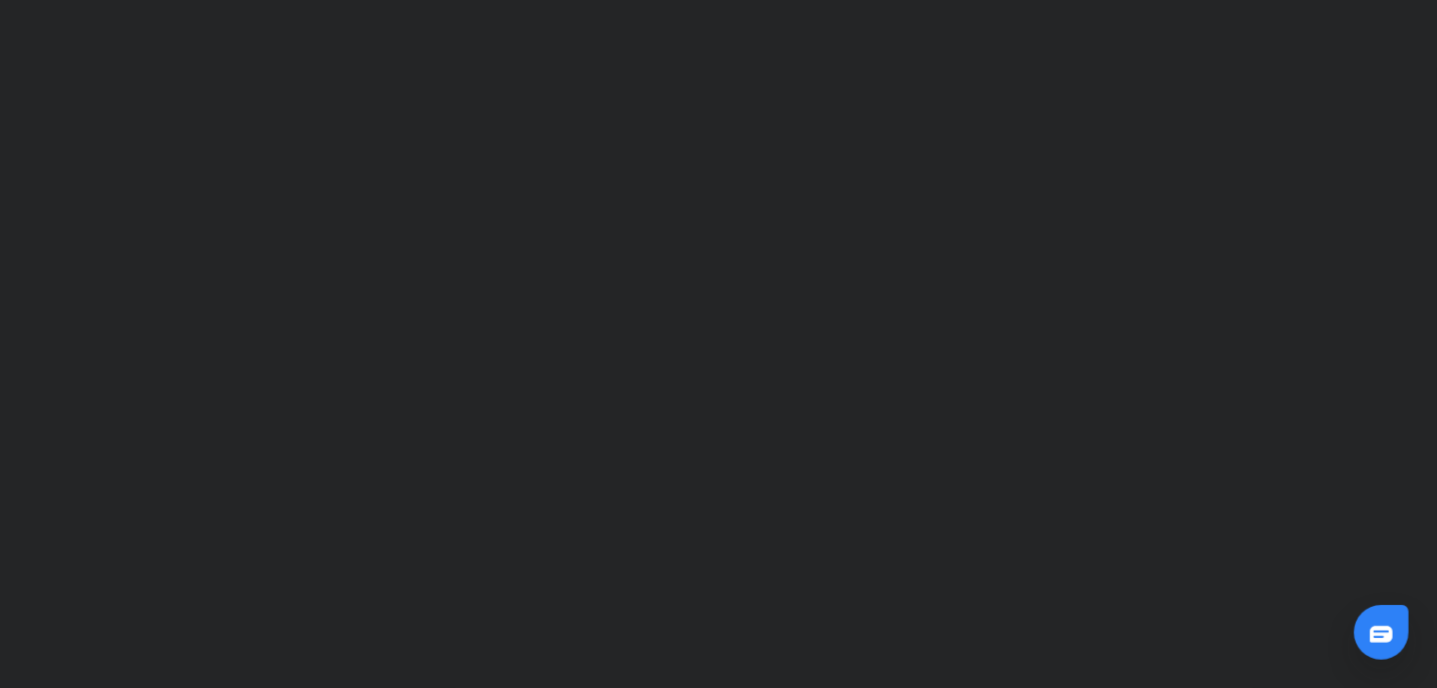
scroll to position [934, 0]
